Goal: Information Seeking & Learning: Learn about a topic

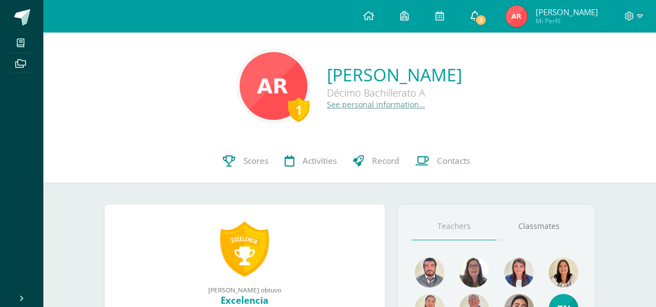
click at [492, 9] on link "3" at bounding box center [475, 16] width 35 height 33
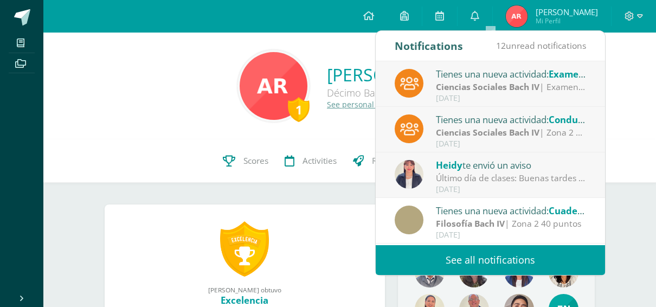
click at [480, 185] on div "[DATE]" at bounding box center [511, 189] width 151 height 9
click at [480, 182] on div "Tienes una nueva actividad: Examen final del curso. Ciencias Sociales Bach IV |…" at bounding box center [605, 153] width 459 height 184
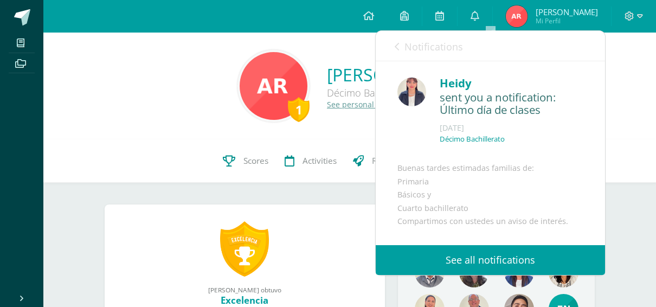
click at [451, 48] on span "Notifications" at bounding box center [433, 46] width 59 height 13
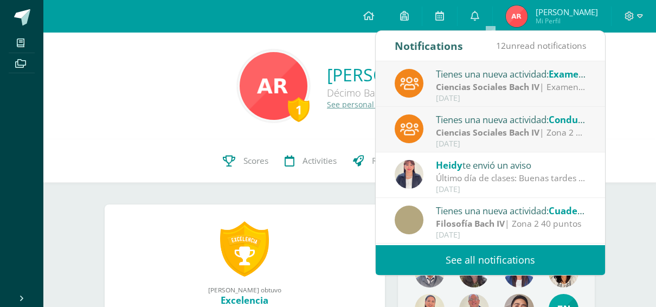
click at [491, 142] on div "[DATE]" at bounding box center [511, 143] width 151 height 9
click at [506, 125] on div "Tienes una nueva actividad: Conducta y participación en clase" at bounding box center [511, 119] width 151 height 14
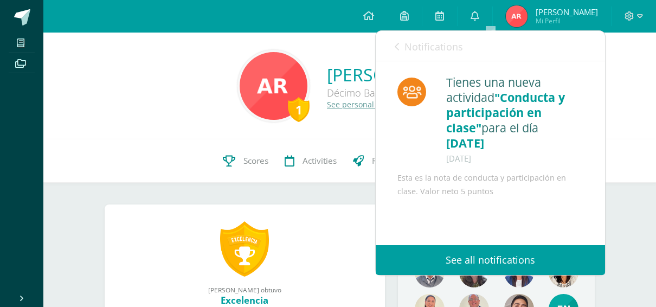
click at [506, 125] on div "Tienes una nueva actividad: Examen final del curso. Ciencias Sociales Bach IV |…" at bounding box center [375, 153] width 459 height 184
click at [449, 43] on span "Notifications" at bounding box center [433, 46] width 59 height 13
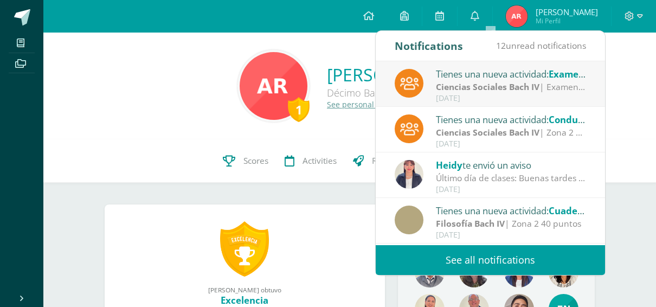
click at [477, 100] on div "[DATE]" at bounding box center [511, 98] width 151 height 9
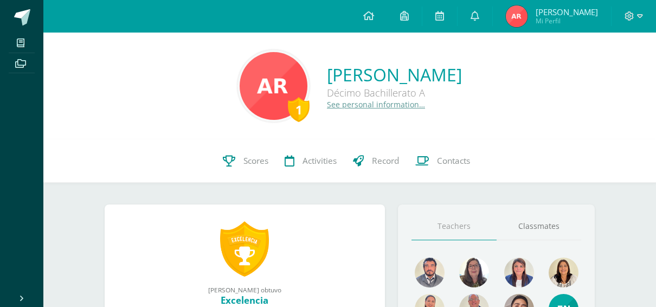
click at [183, 104] on div "1 Alexa Abigail Rigalt Pineda Décimo Bachillerato A See personal information…" at bounding box center [349, 86] width 595 height 72
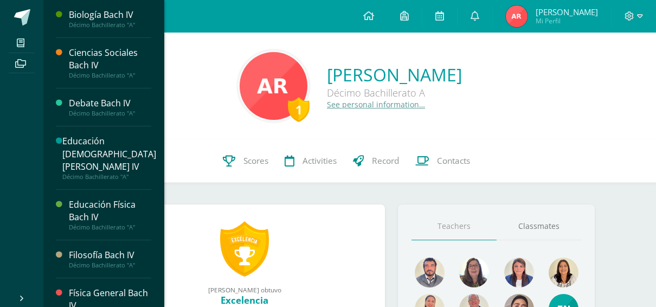
click at [113, 19] on div "Biología Bach IV" at bounding box center [110, 15] width 82 height 12
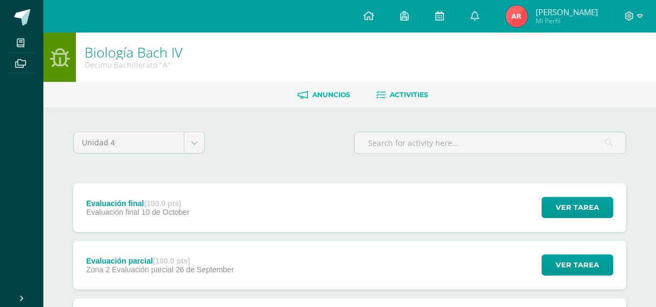
click at [298, 98] on icon at bounding box center [303, 95] width 10 height 9
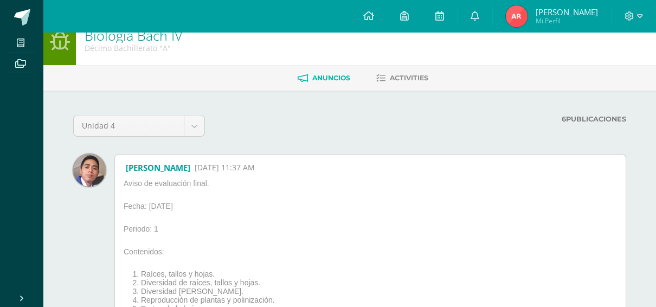
scroll to position [14, 0]
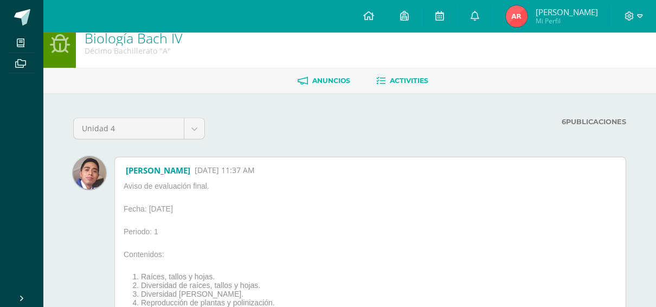
click at [379, 75] on link "Activities" at bounding box center [402, 80] width 52 height 17
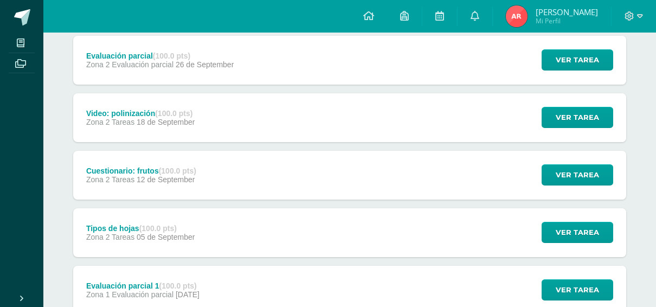
scroll to position [224, 0]
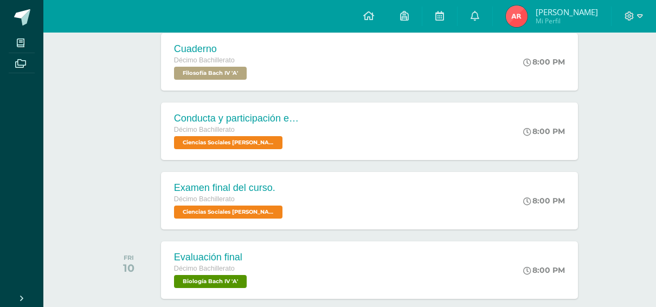
scroll to position [251, 0]
click at [216, 191] on div "Examen final del curso." at bounding box center [228, 187] width 112 height 11
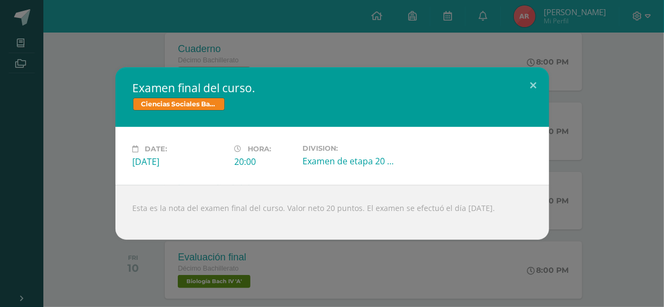
click at [127, 158] on div "Date: [DATE] Hora: 20:00 Division: Examen de etapa 20 puntos" at bounding box center [332, 156] width 434 height 58
click at [103, 151] on div "Examen final del curso. Ciencias Sociales [PERSON_NAME] IV Date: [DATE] Hora: 2…" at bounding box center [332, 153] width 656 height 172
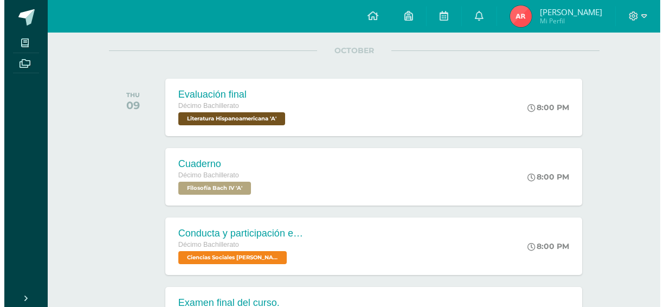
scroll to position [134, 0]
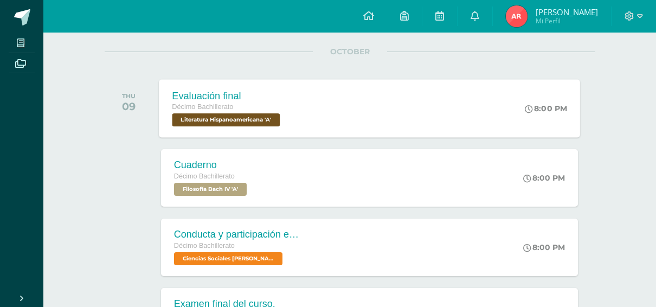
click at [245, 96] on div "Evaluación final" at bounding box center [227, 95] width 111 height 11
